Goal: Task Accomplishment & Management: Manage account settings

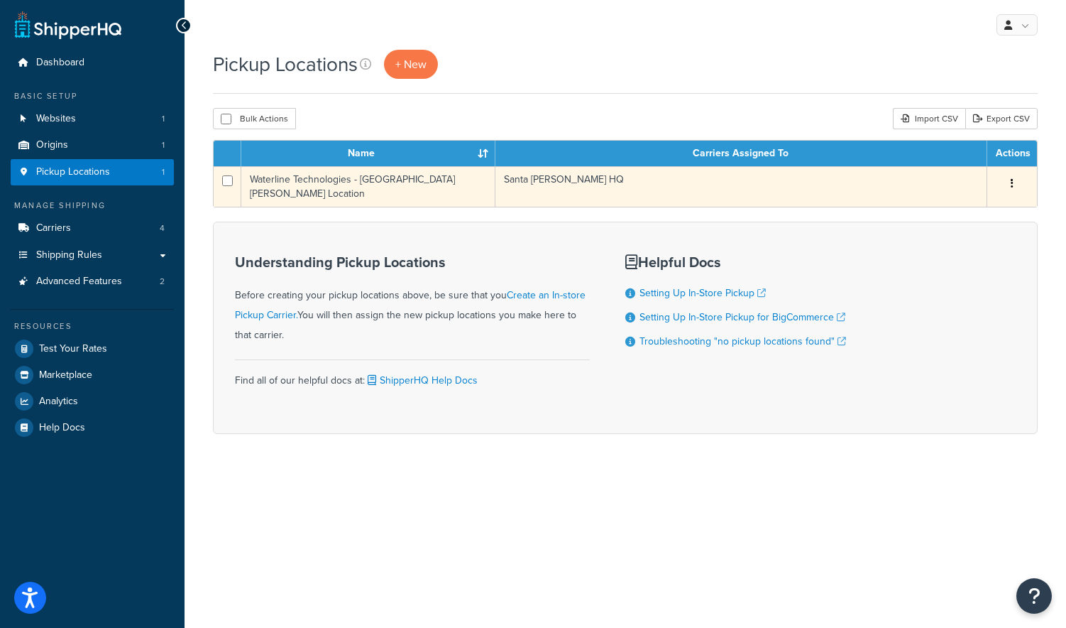
click at [1019, 185] on button "button" at bounding box center [1013, 184] width 20 height 23
click at [998, 212] on link "Edit" at bounding box center [966, 210] width 112 height 29
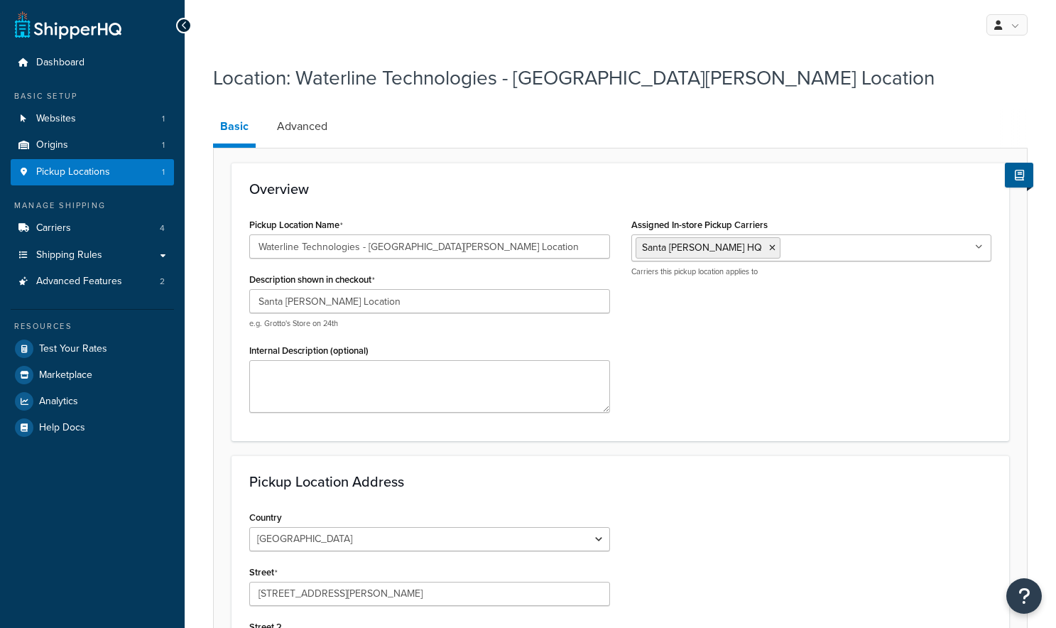
select select "5"
click at [105, 232] on link "Carriers 4" at bounding box center [92, 228] width 163 height 26
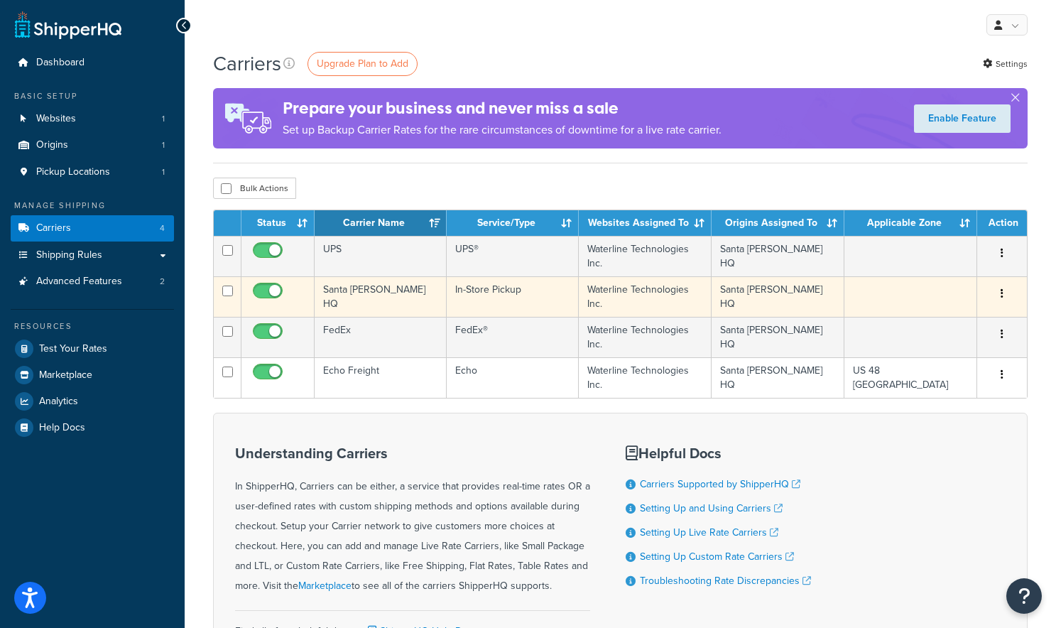
click at [999, 290] on button "button" at bounding box center [1002, 294] width 20 height 23
click at [960, 327] on link "Edit" at bounding box center [944, 322] width 112 height 29
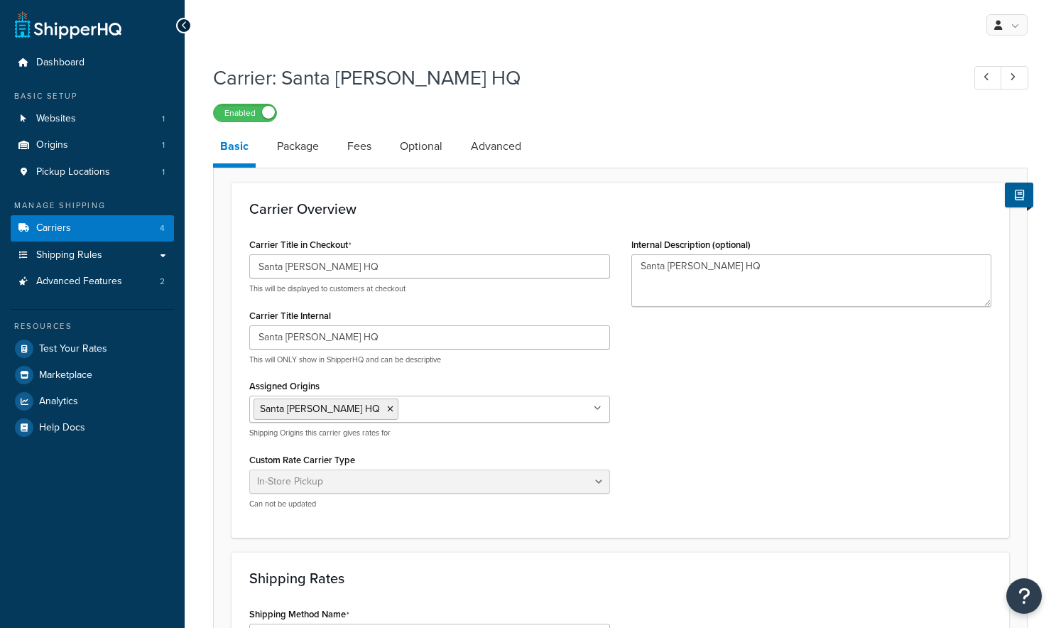
select select "pickup"
click at [329, 142] on li "Package" at bounding box center [305, 146] width 70 height 34
click at [354, 143] on link "Fees" at bounding box center [359, 146] width 38 height 34
select select "AFTER"
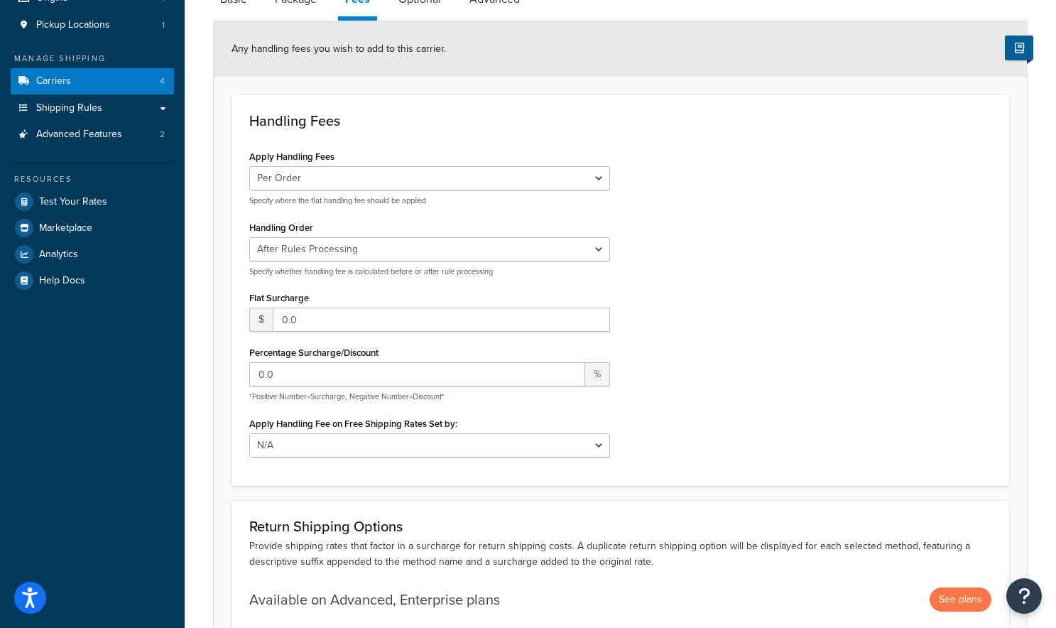
scroll to position [67, 0]
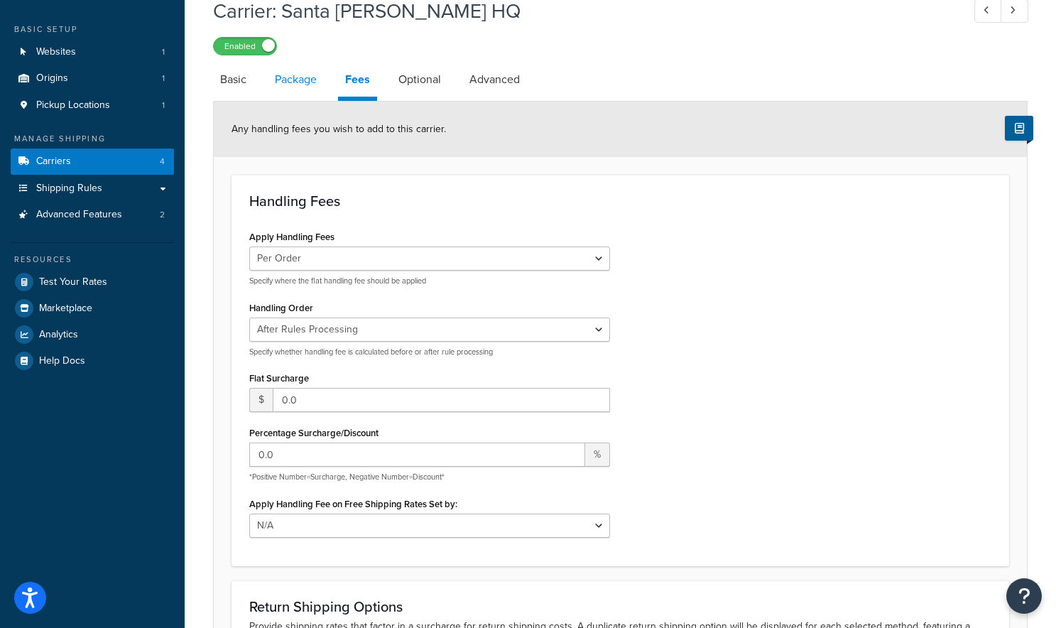
click at [298, 82] on link "Package" at bounding box center [296, 79] width 56 height 34
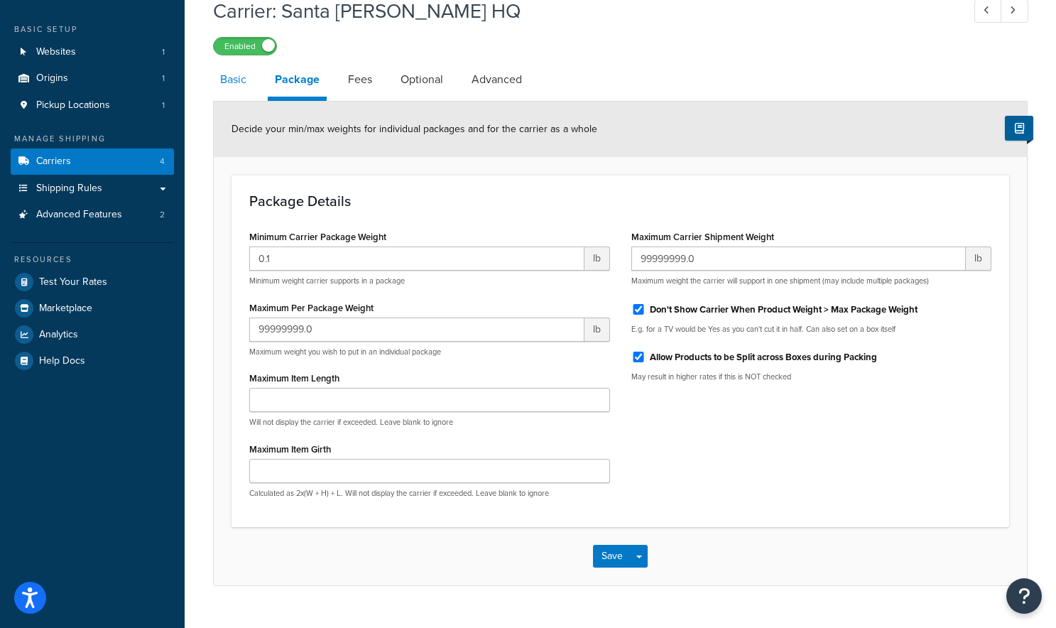
click at [251, 79] on link "Basic" at bounding box center [233, 79] width 40 height 34
select select "pickup"
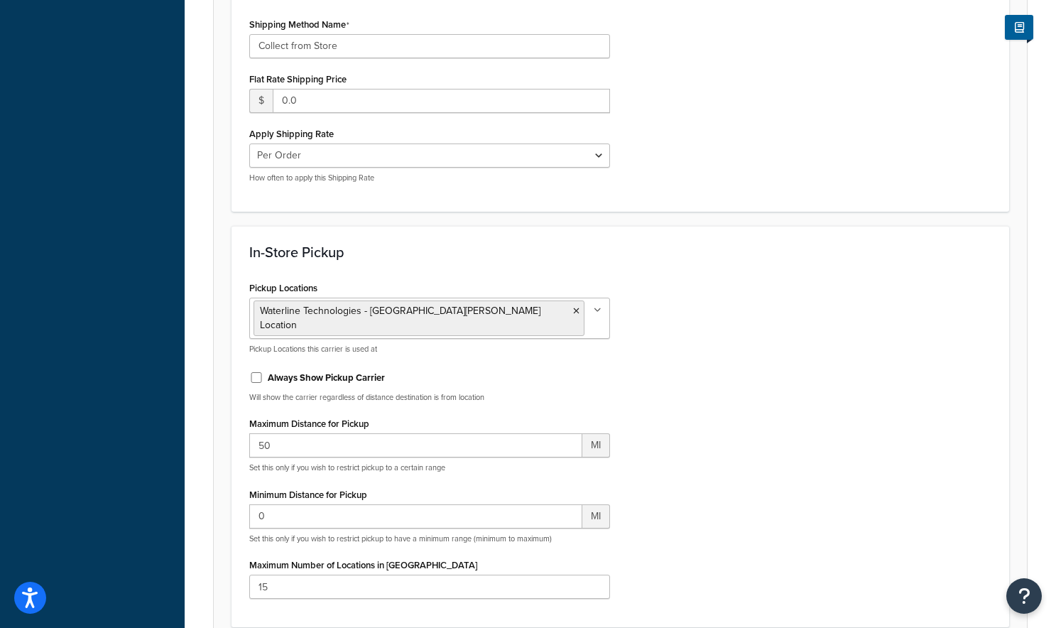
scroll to position [635, 0]
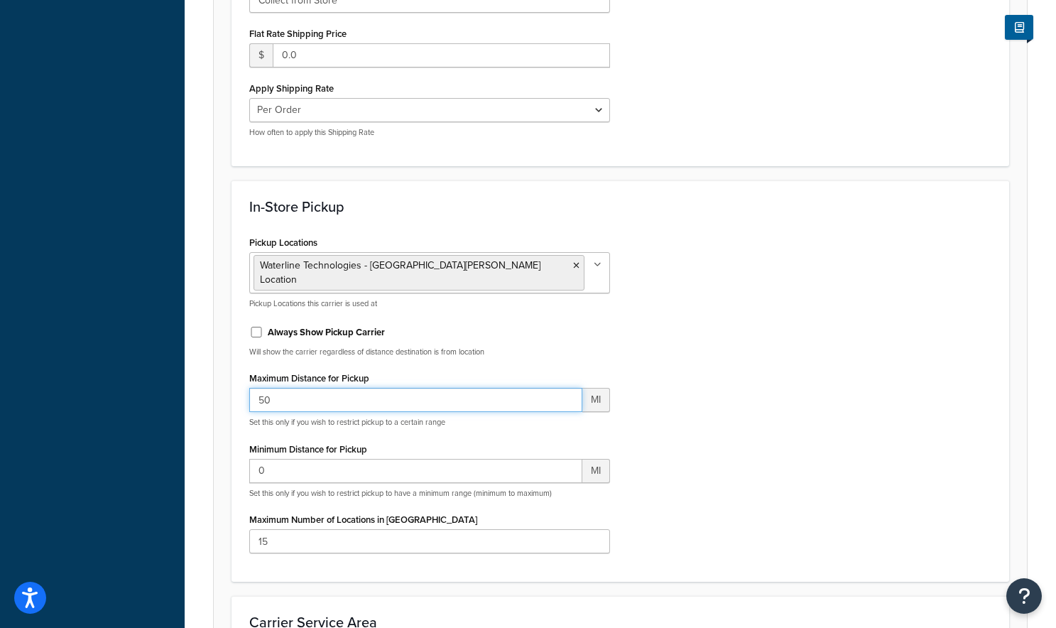
drag, startPoint x: 319, startPoint y: 386, endPoint x: 251, endPoint y: 386, distance: 68.2
click at [251, 388] on input "50" at bounding box center [415, 400] width 333 height 24
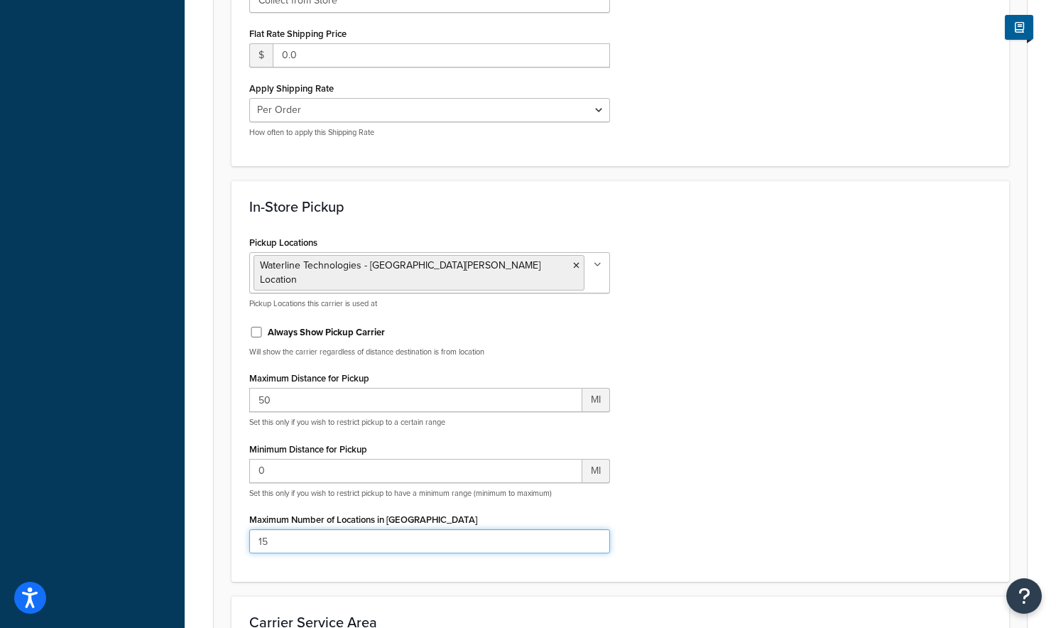
click at [325, 529] on input "15" at bounding box center [429, 541] width 361 height 24
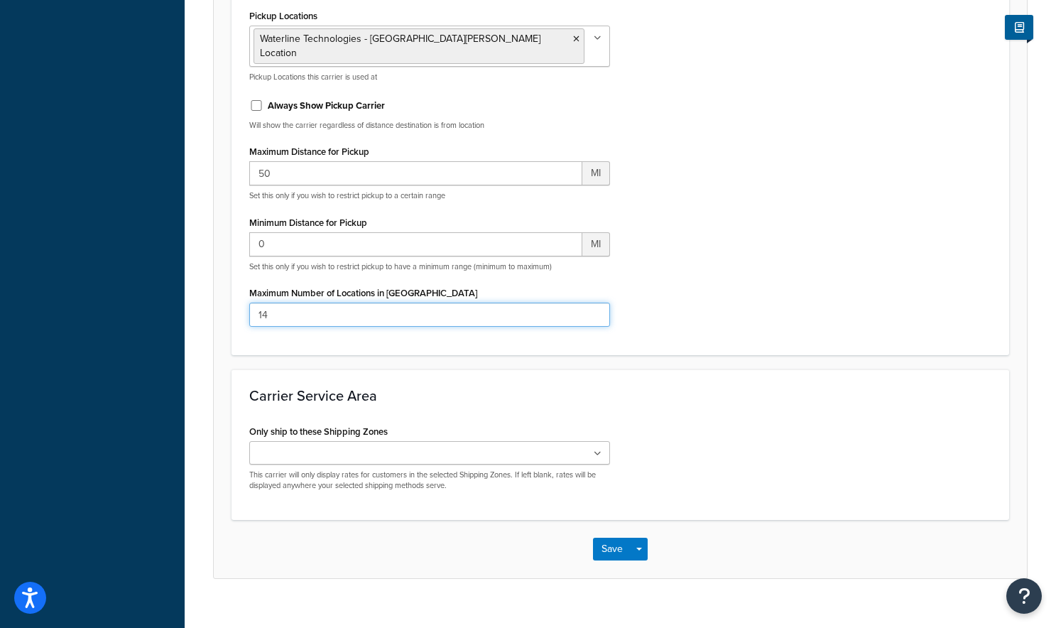
scroll to position [870, 0]
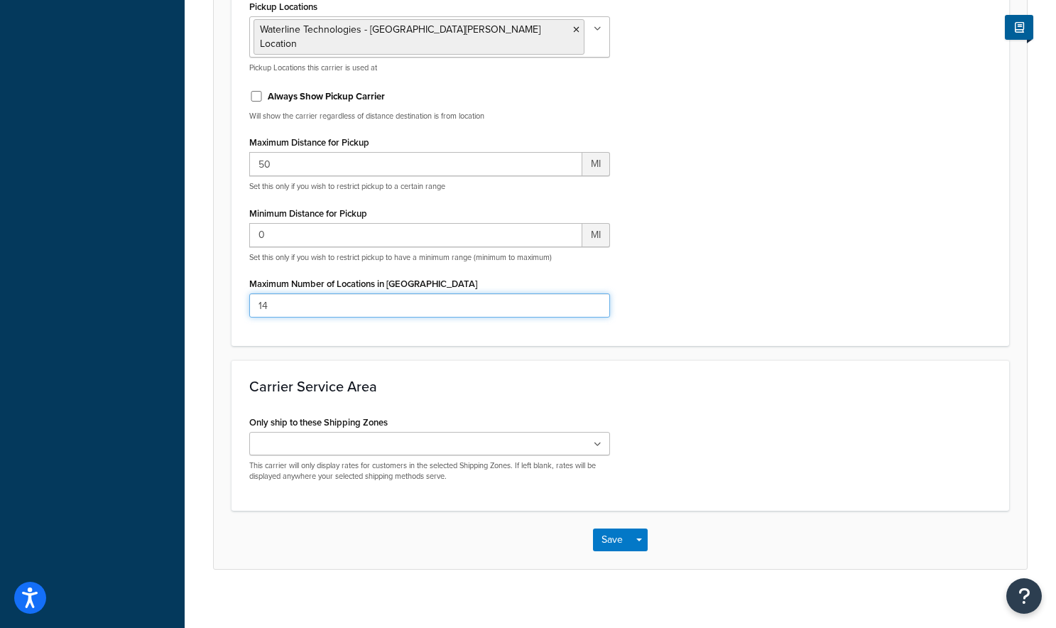
type input "14"
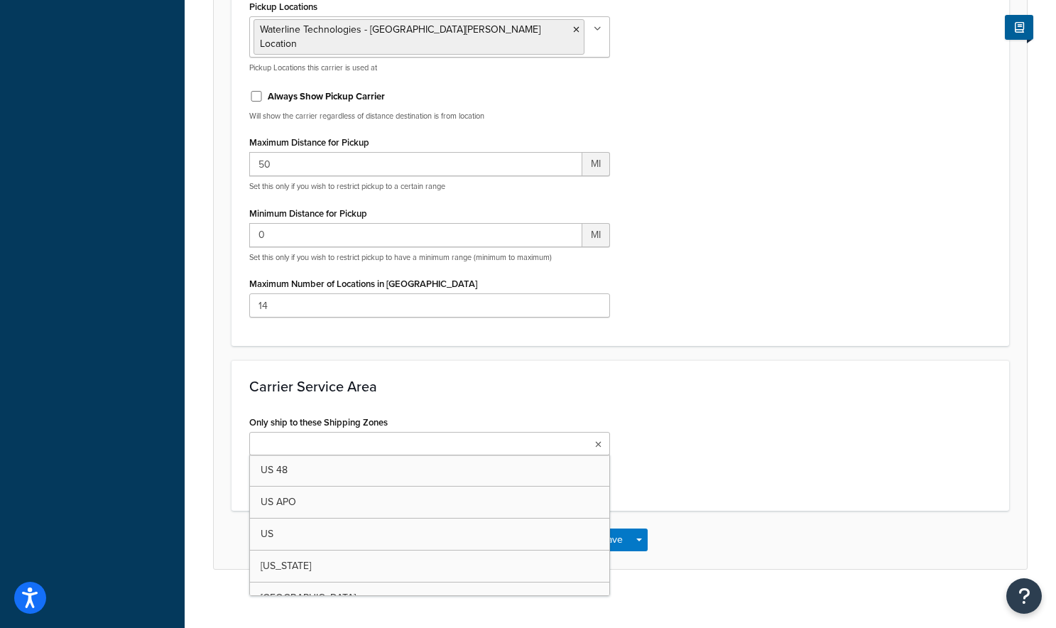
click at [599, 440] on icon at bounding box center [598, 444] width 6 height 9
click at [578, 378] on h3 "Carrier Service Area" at bounding box center [620, 386] width 742 height 16
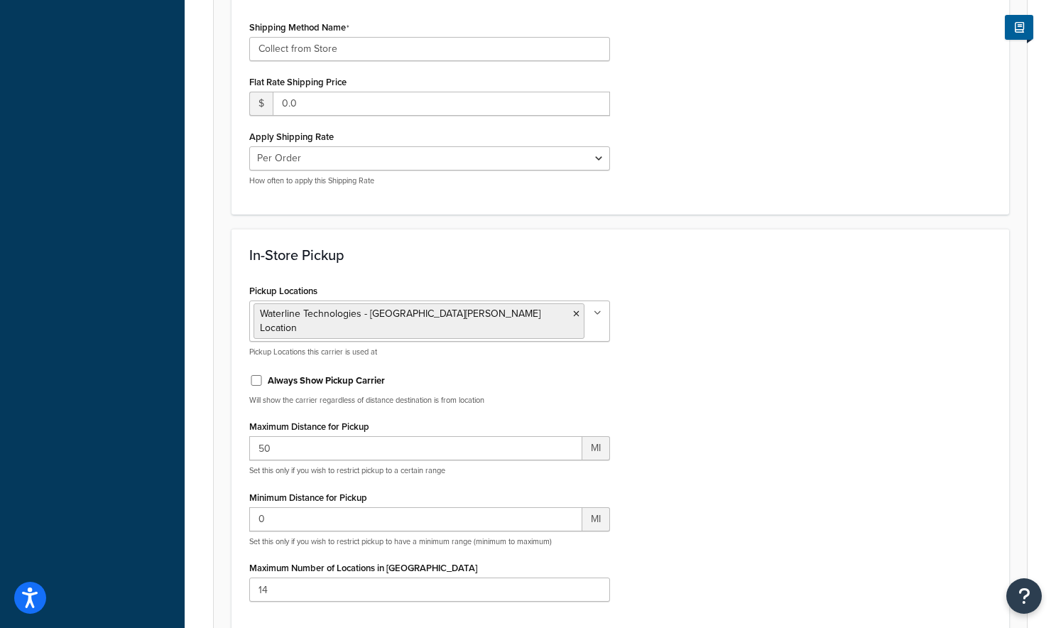
scroll to position [657, 0]
